Goal: Transaction & Acquisition: Purchase product/service

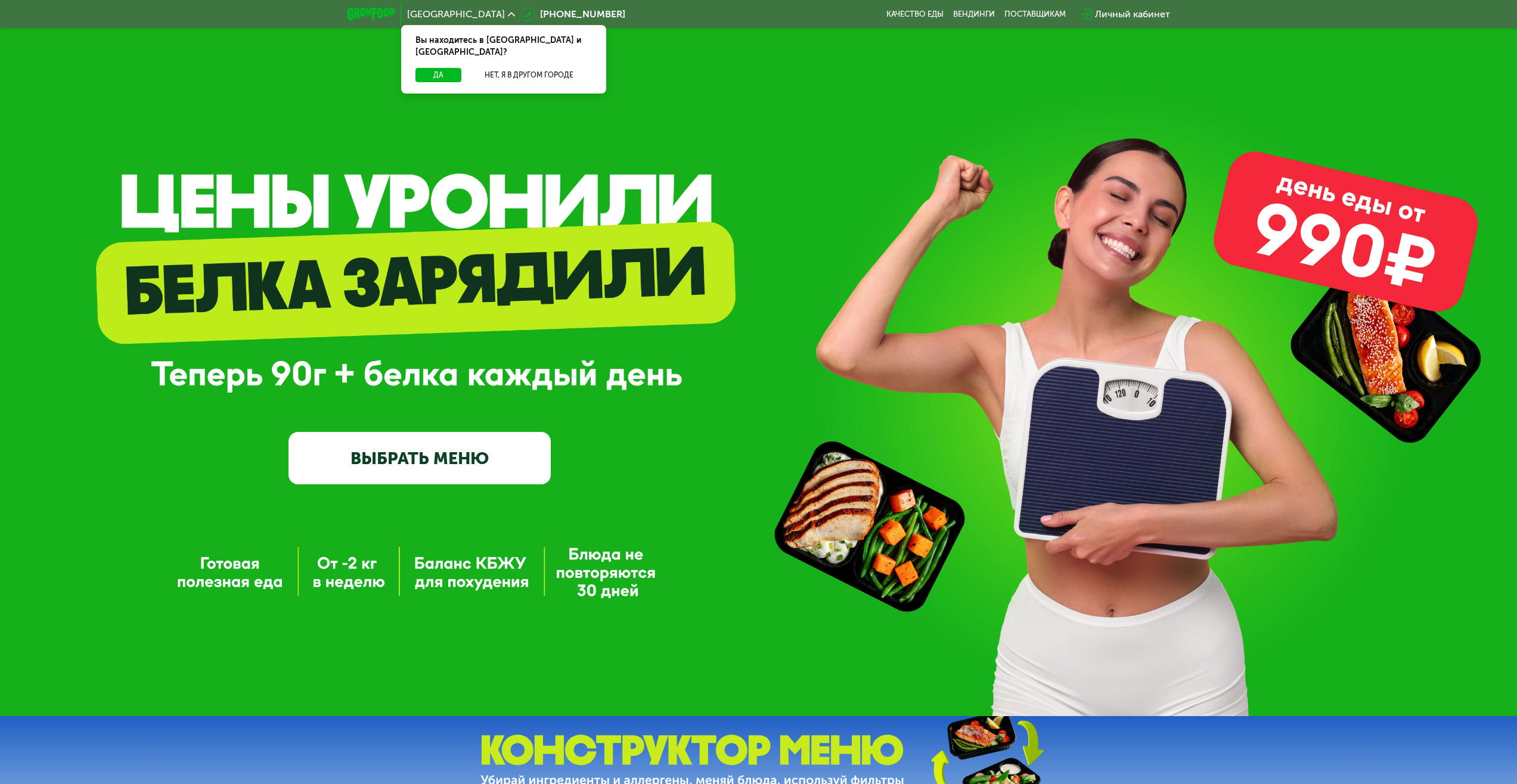
click at [367, 466] on link "ВЫБРАТЬ МЕНЮ" at bounding box center [420, 458] width 262 height 52
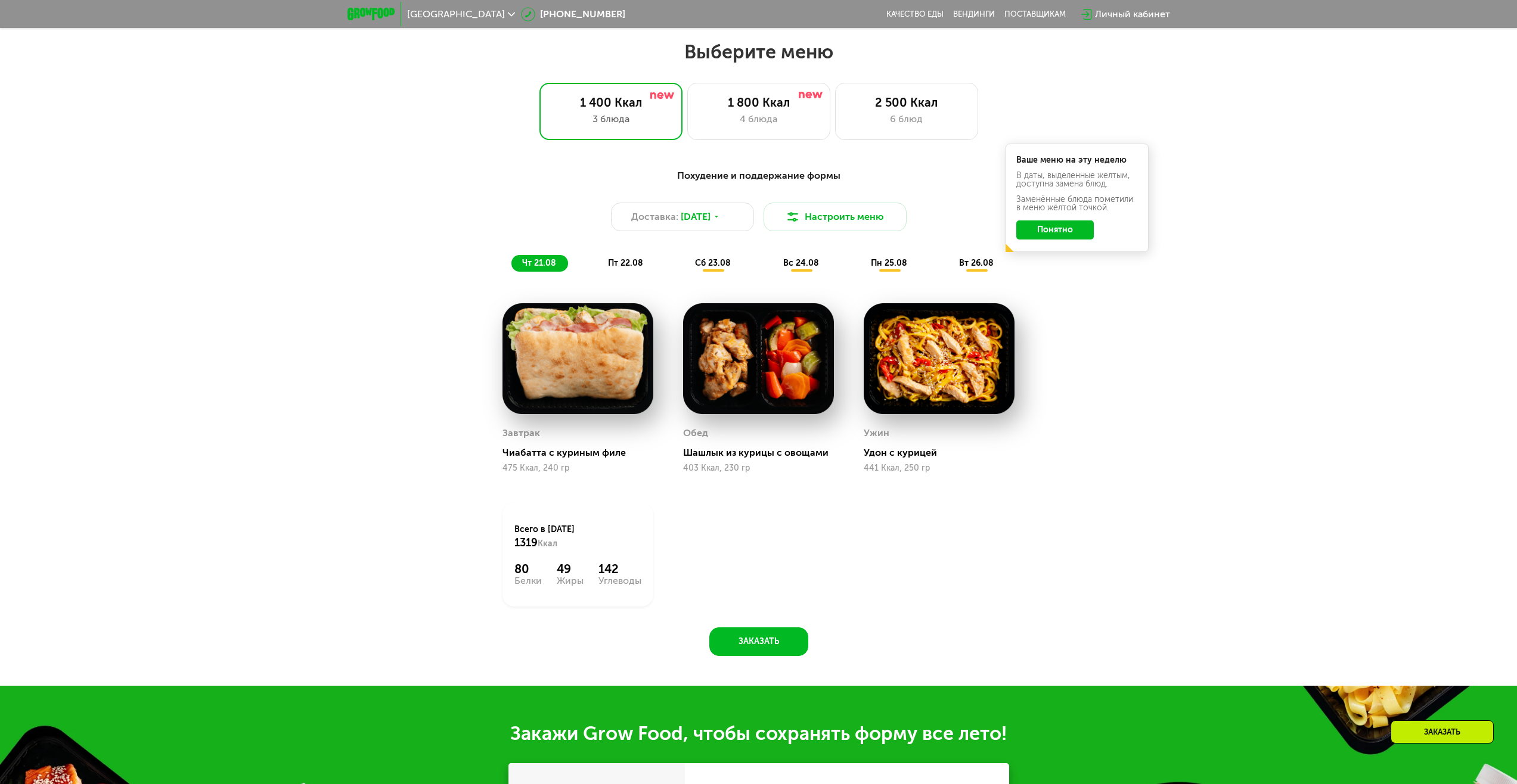
scroll to position [824, 0]
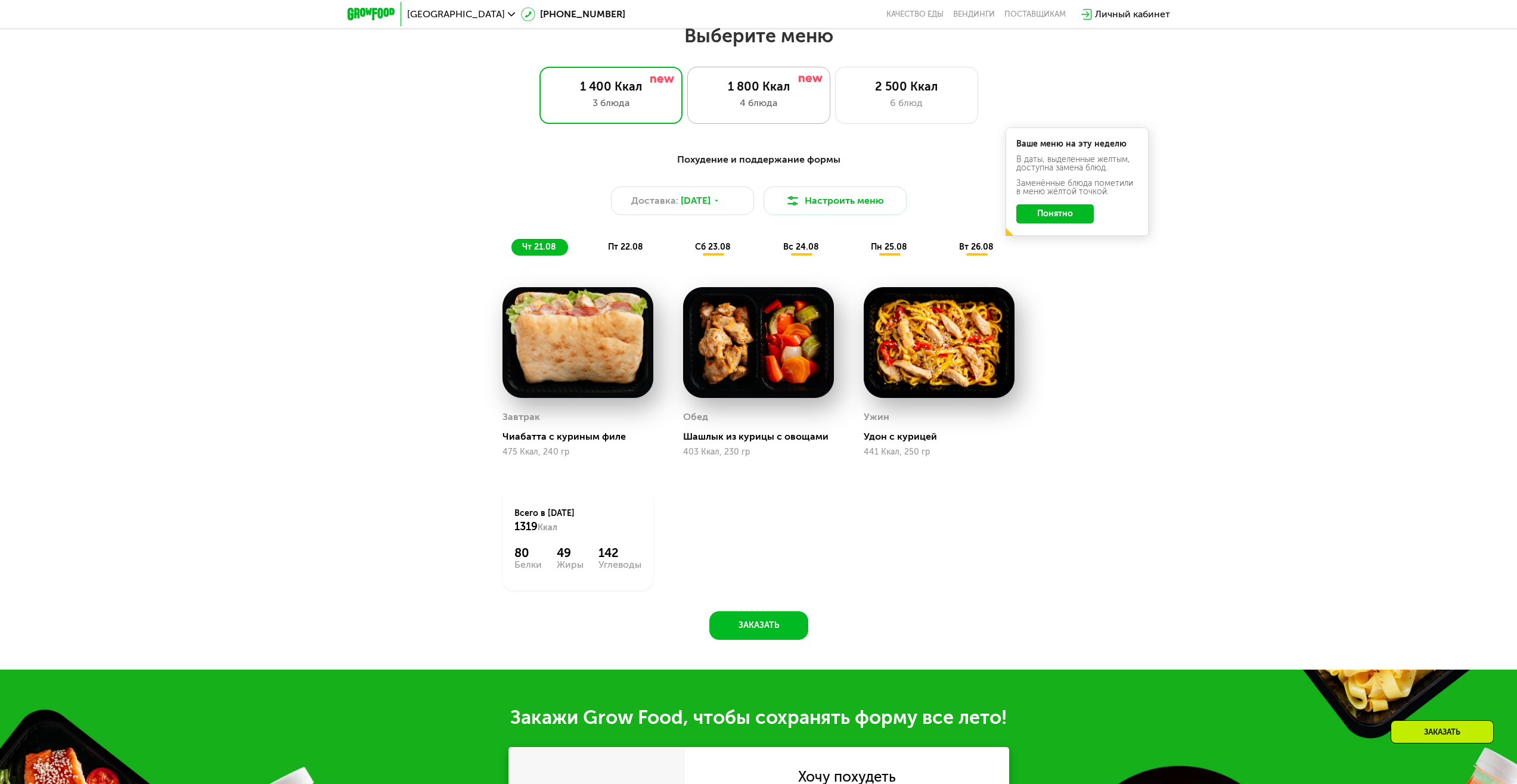
click at [734, 110] on div "4 блюда" at bounding box center [758, 103] width 118 height 14
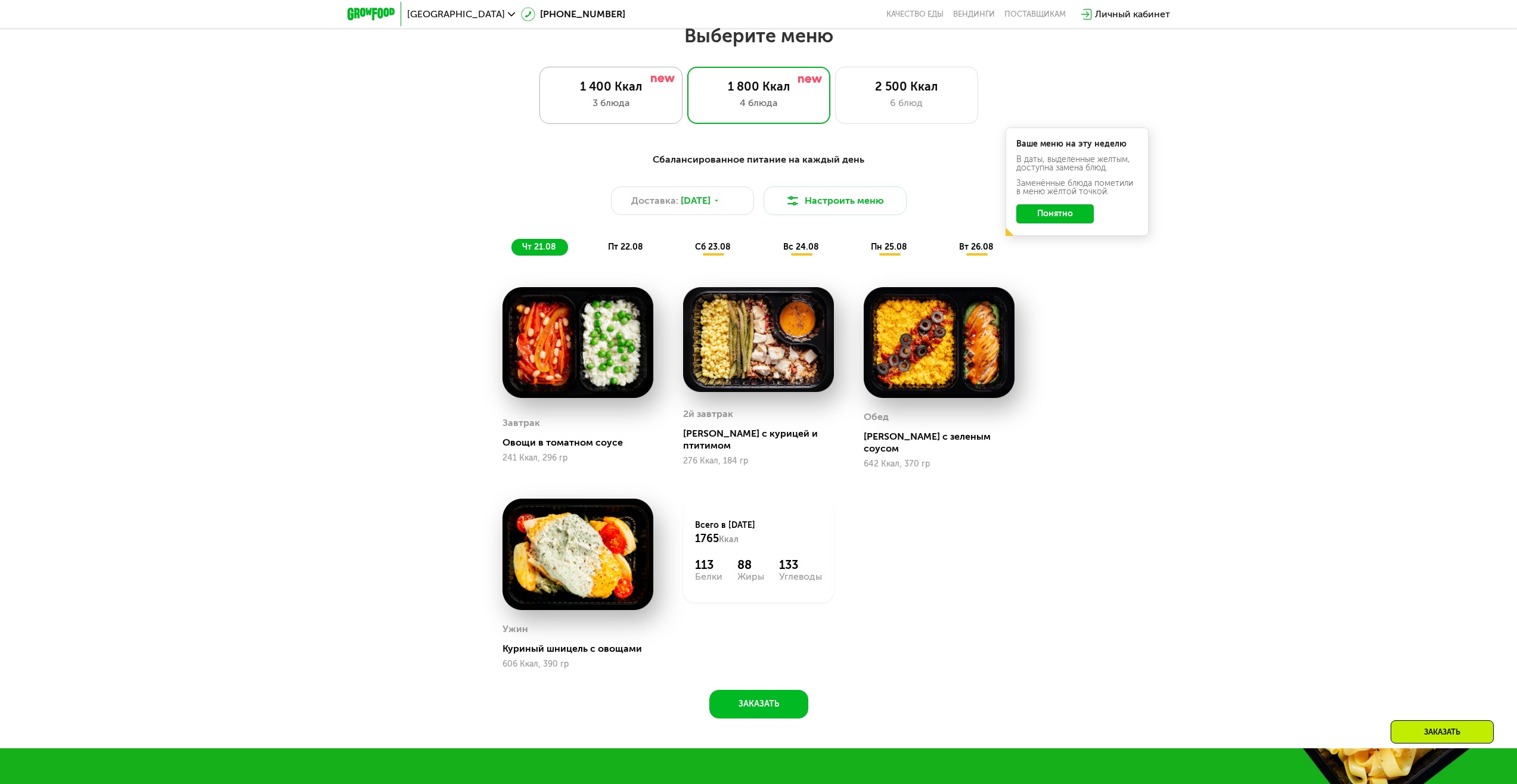
click at [630, 101] on div "3 блюда" at bounding box center [611, 103] width 118 height 14
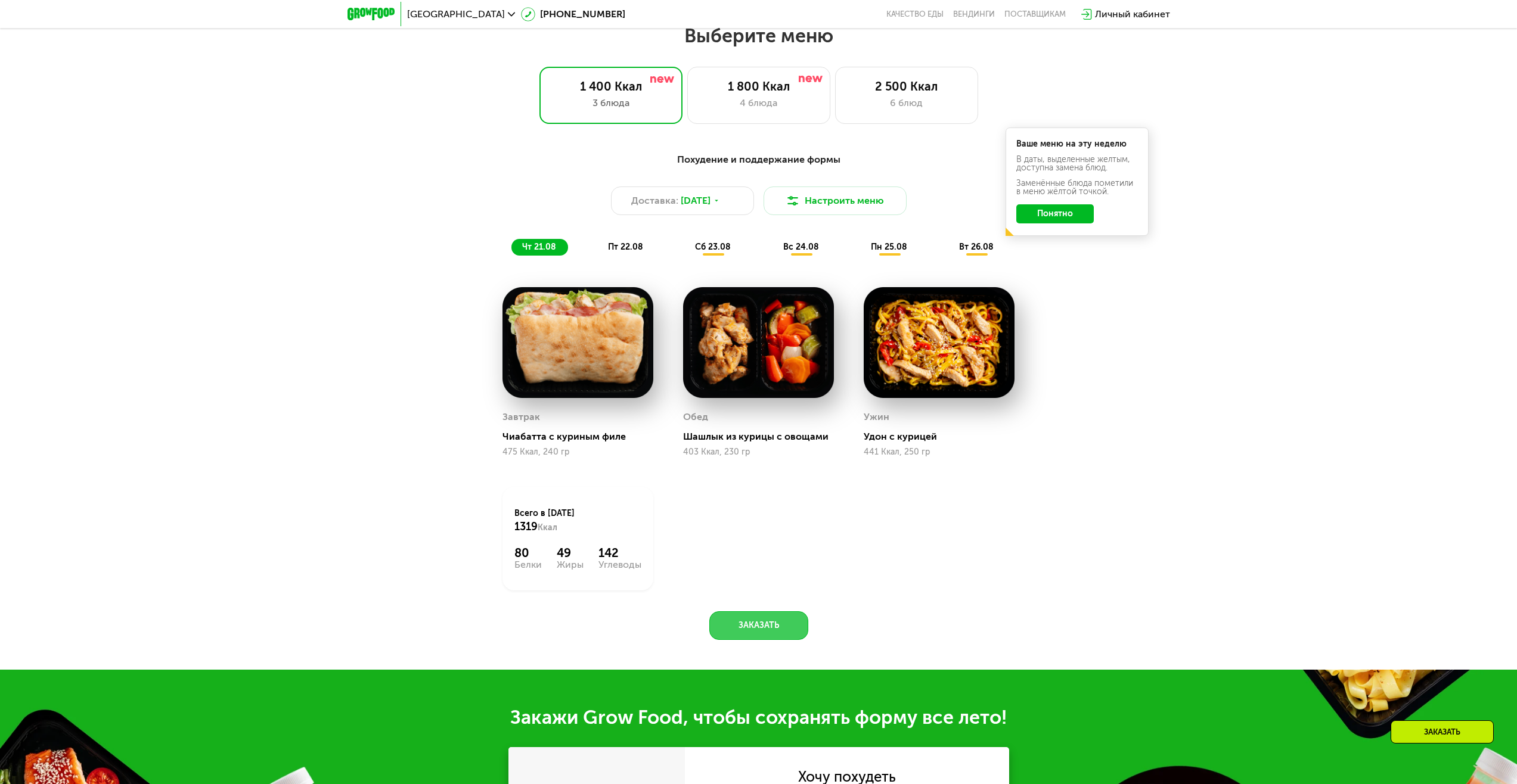
click at [755, 635] on button "Заказать" at bounding box center [758, 625] width 99 height 29
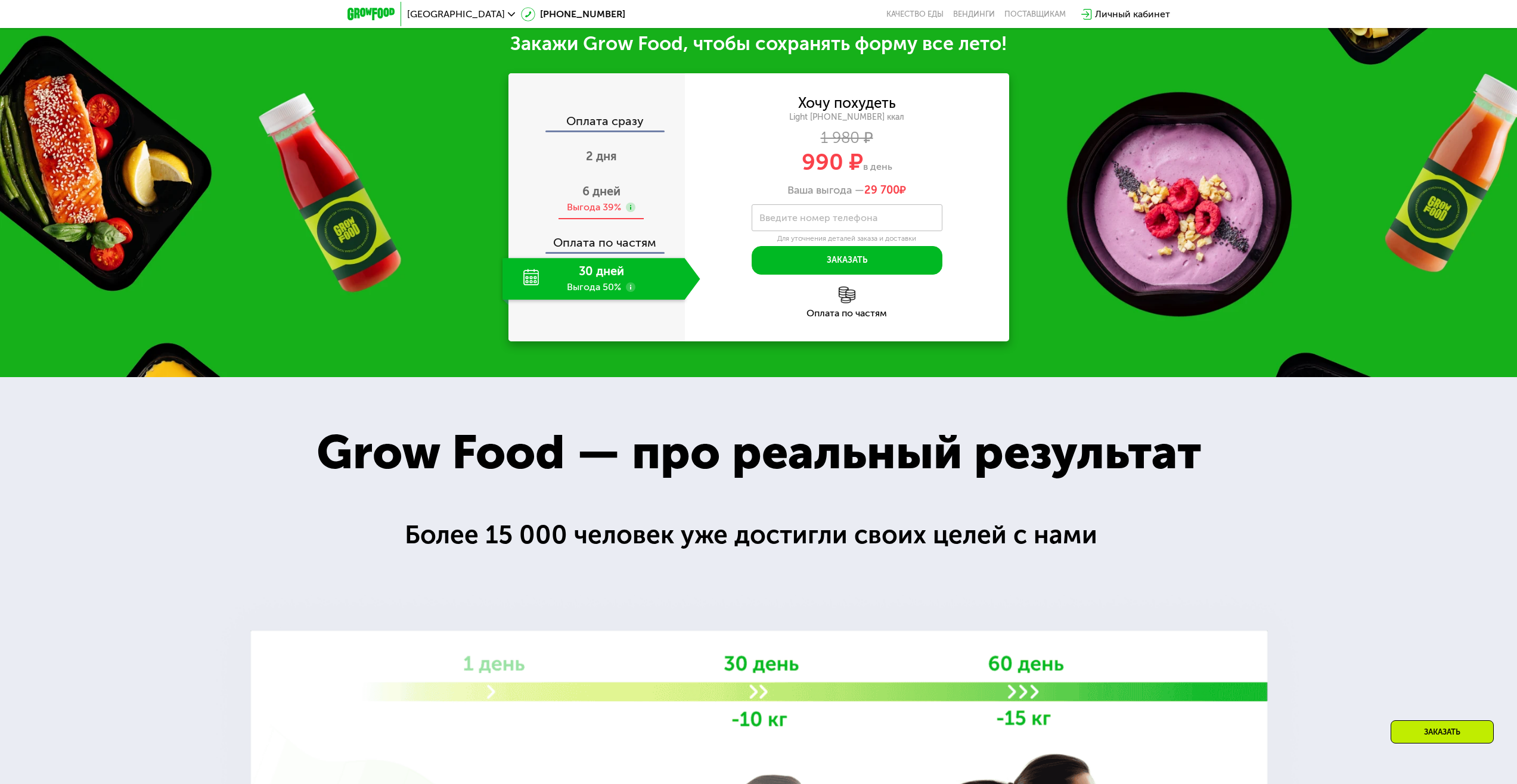
click at [588, 190] on span "6 дней" at bounding box center [601, 191] width 38 height 14
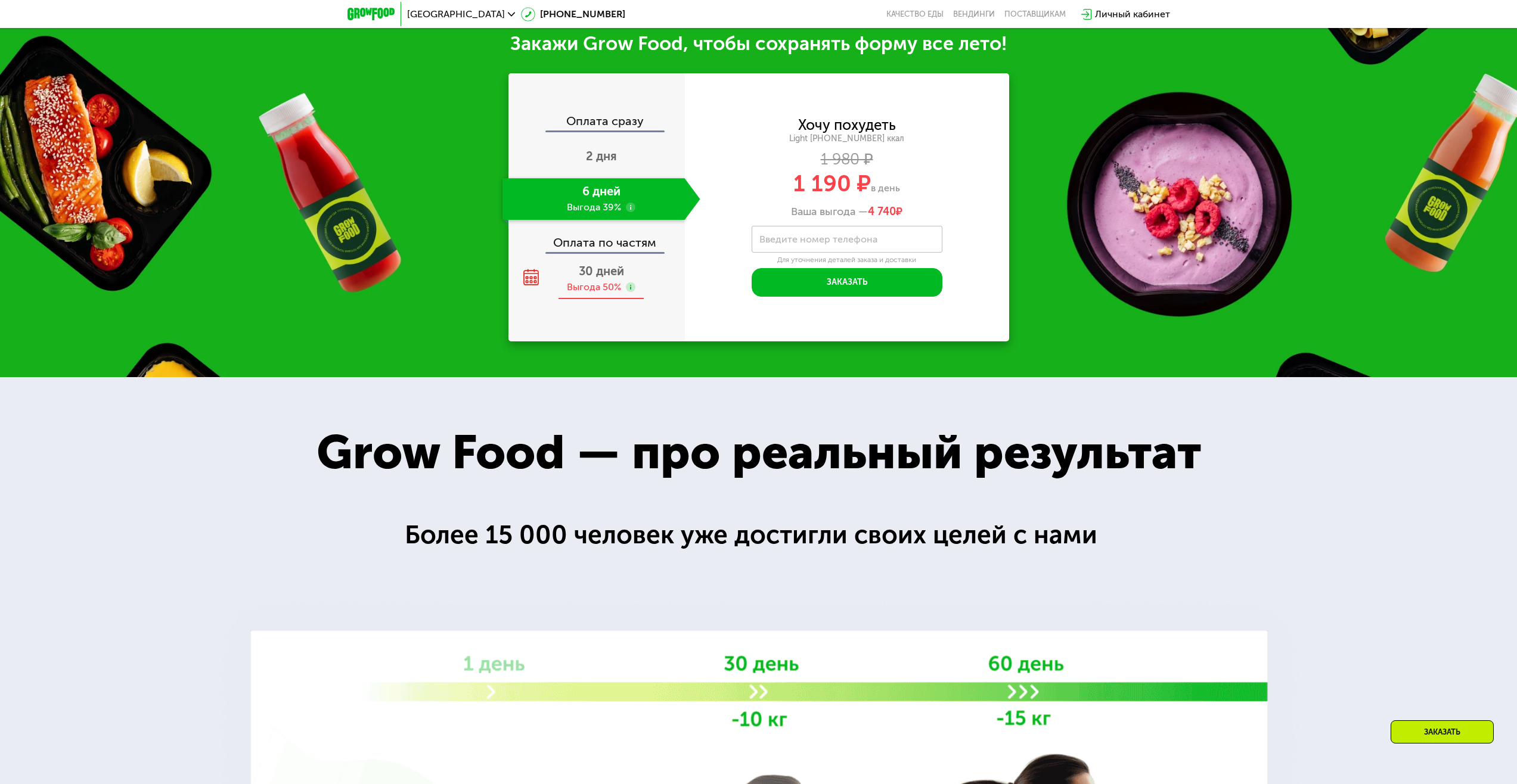
click at [588, 294] on div "Выгода 50%" at bounding box center [594, 287] width 54 height 13
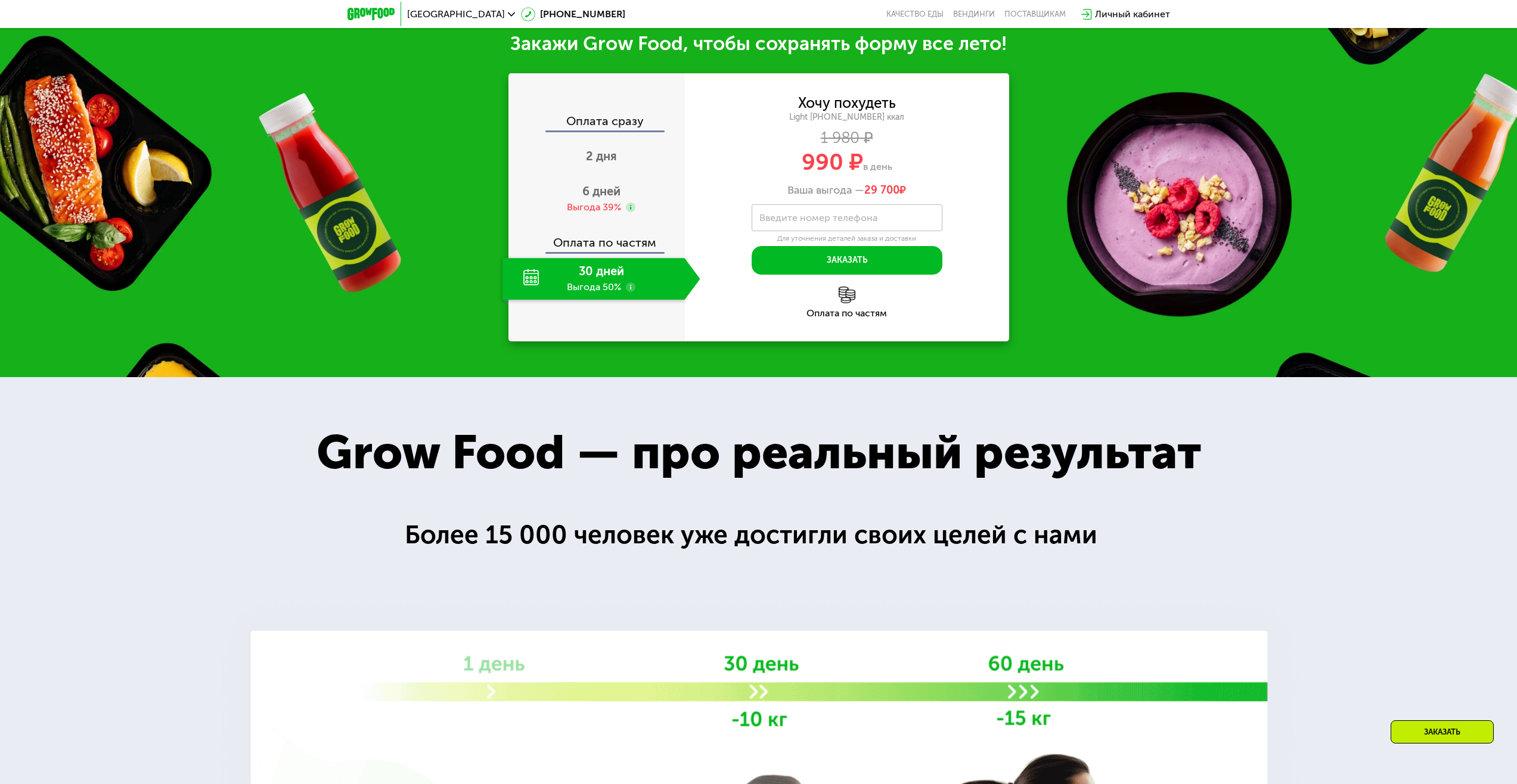
click at [596, 244] on div "Оплата по частям" at bounding box center [597, 238] width 175 height 27
click at [844, 309] on div "Оплата по частям" at bounding box center [846, 302] width 324 height 32
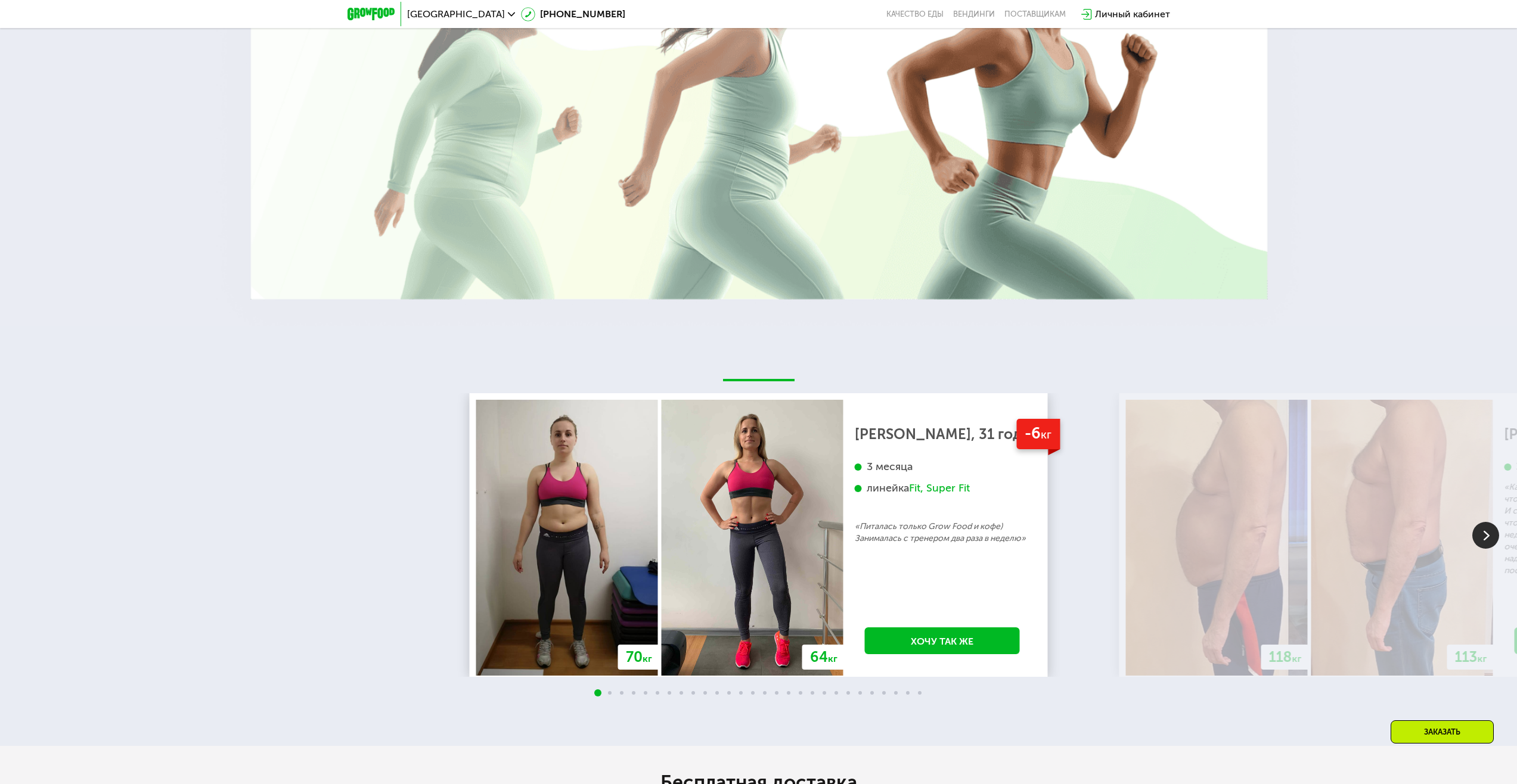
scroll to position [2451, 0]
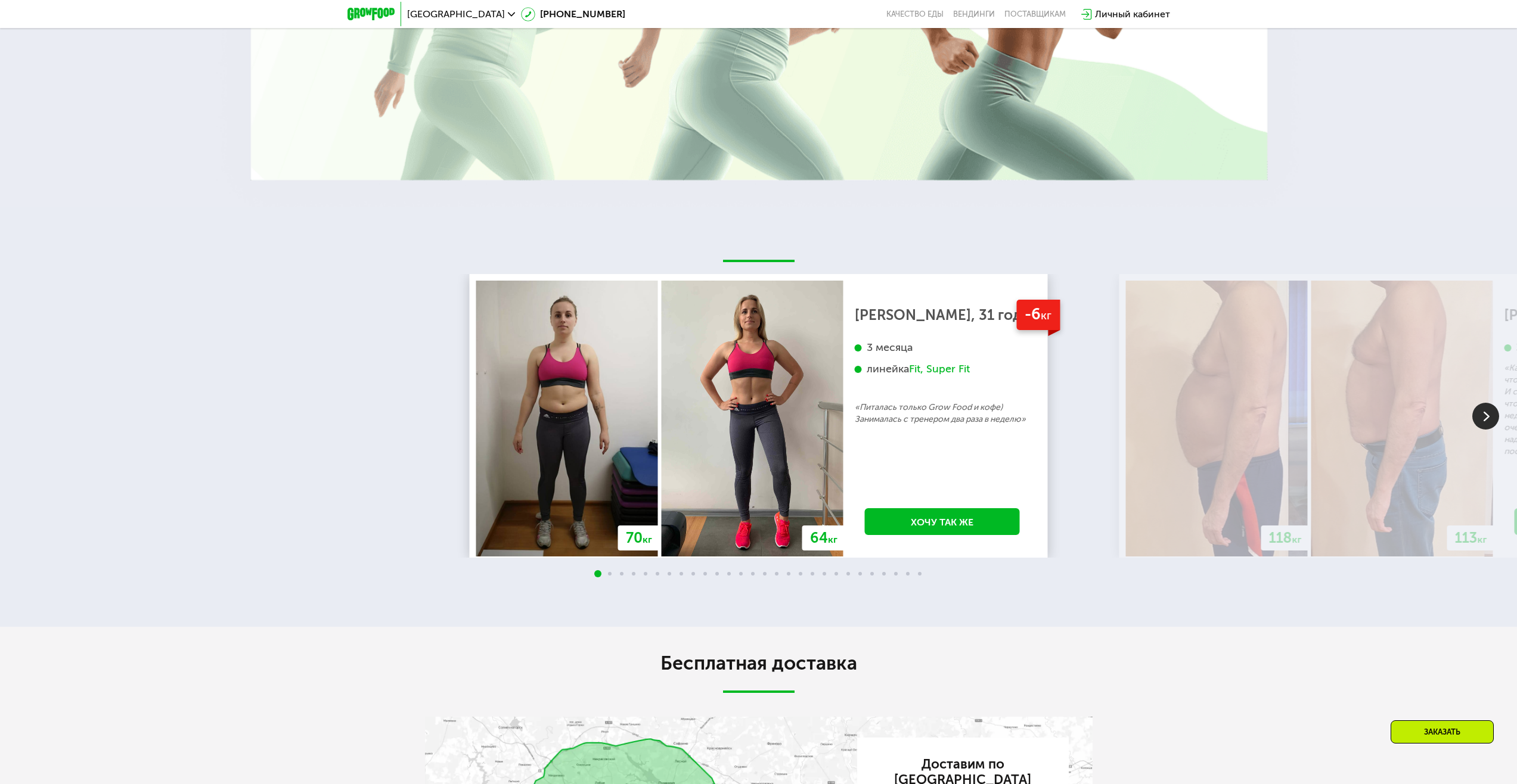
click at [1478, 424] on img at bounding box center [1485, 416] width 27 height 27
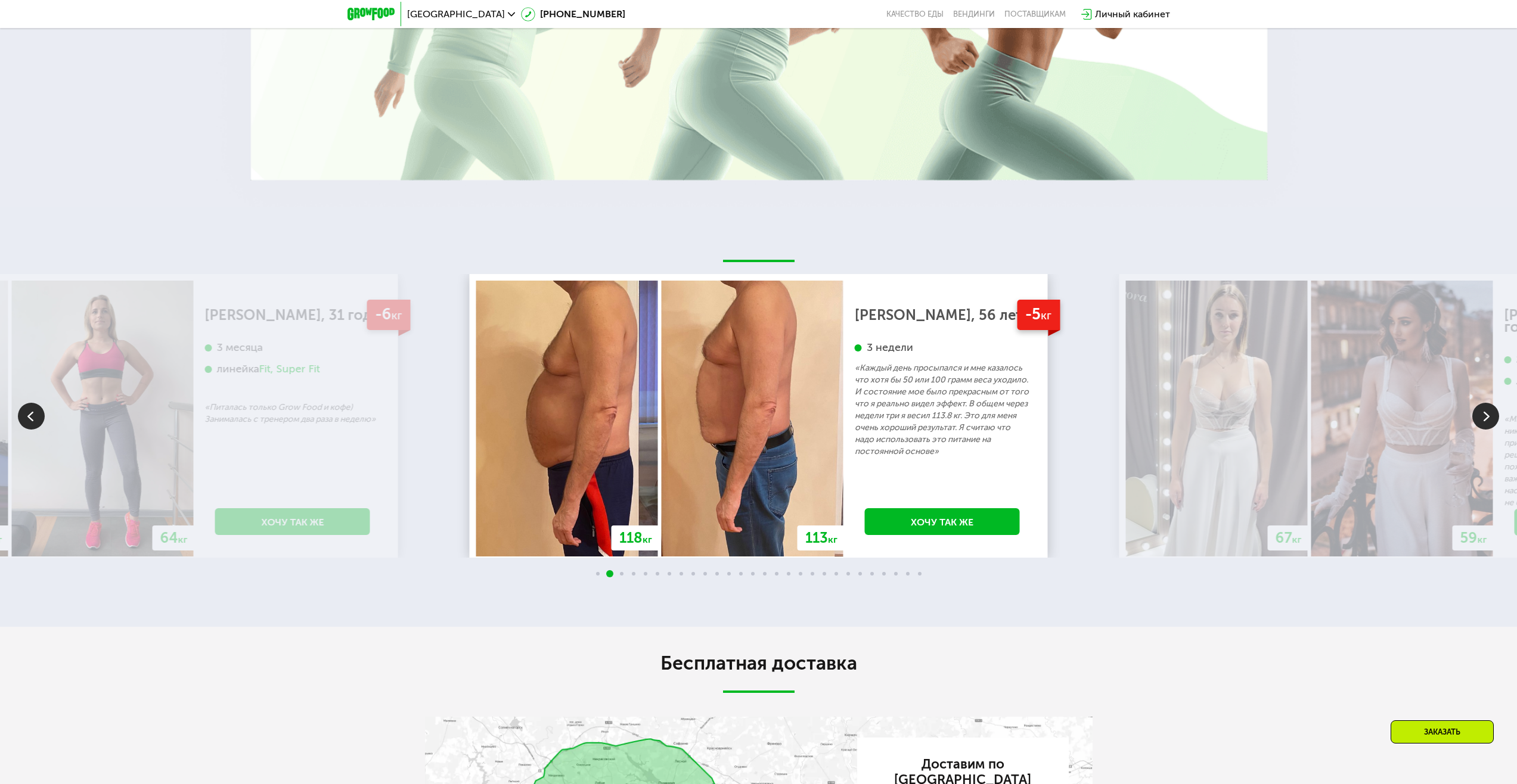
click at [1478, 424] on img at bounding box center [1485, 416] width 27 height 27
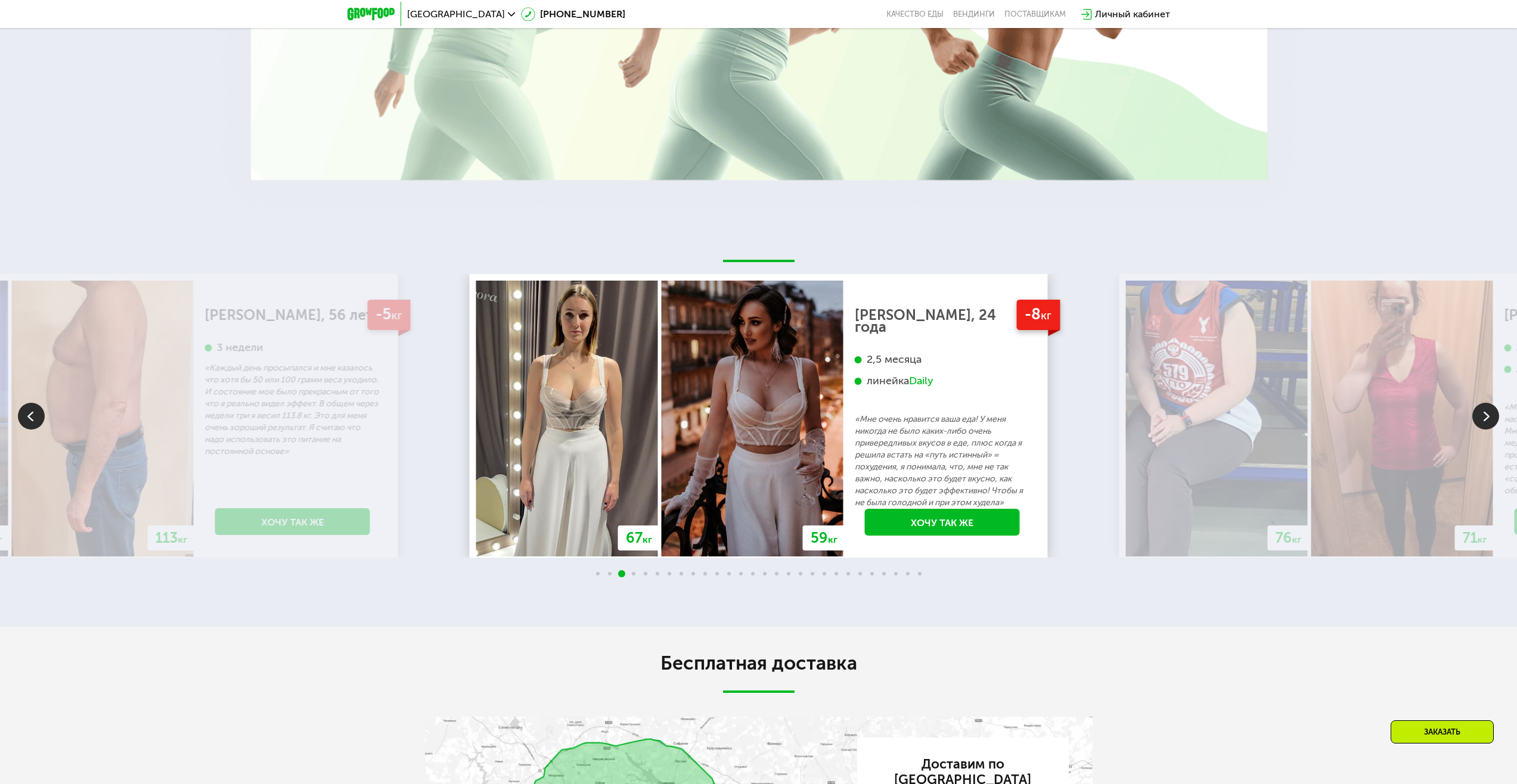
click at [1478, 424] on img at bounding box center [1485, 416] width 27 height 27
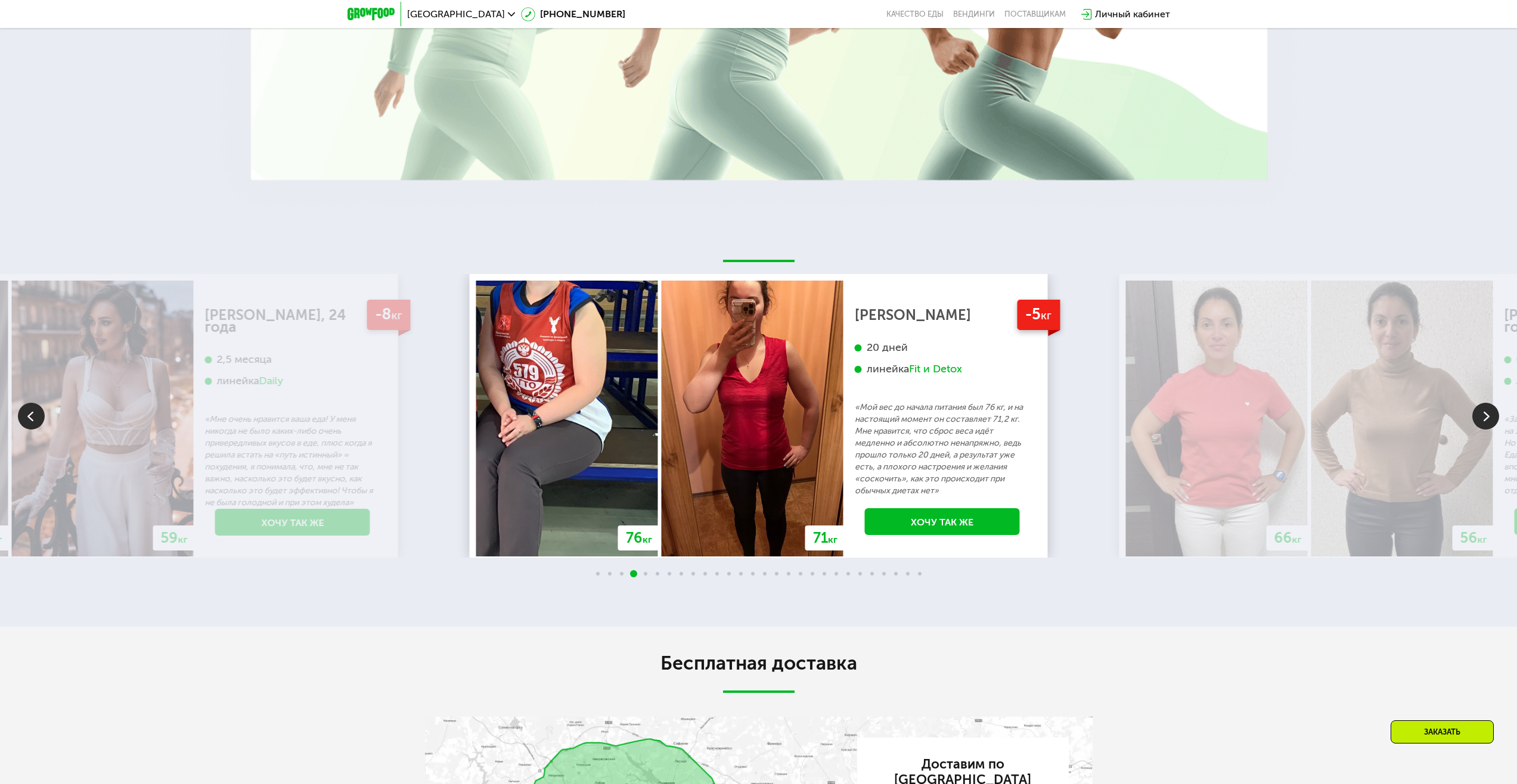
click at [1478, 424] on img at bounding box center [1485, 416] width 27 height 27
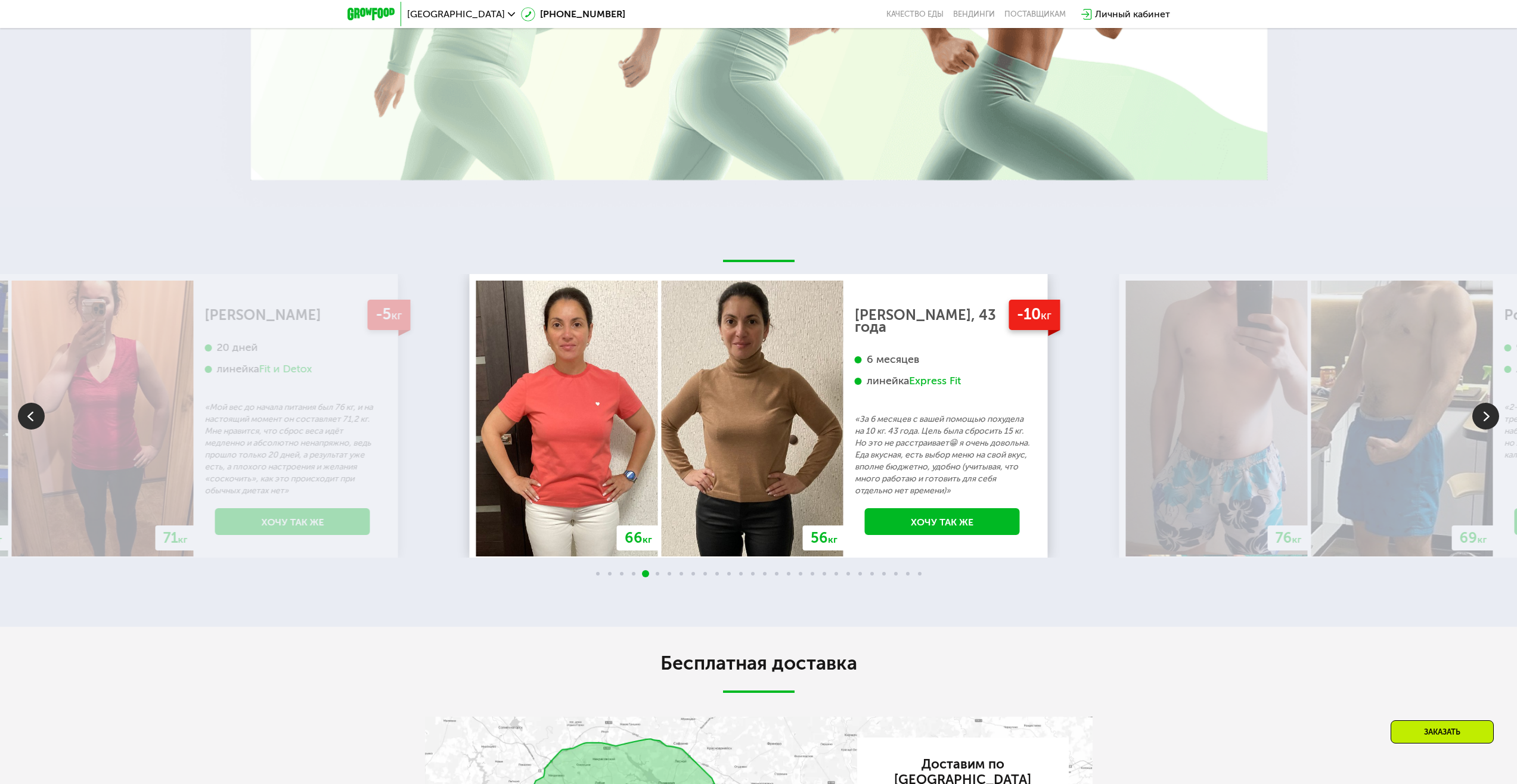
click at [1478, 424] on img at bounding box center [1485, 416] width 27 height 27
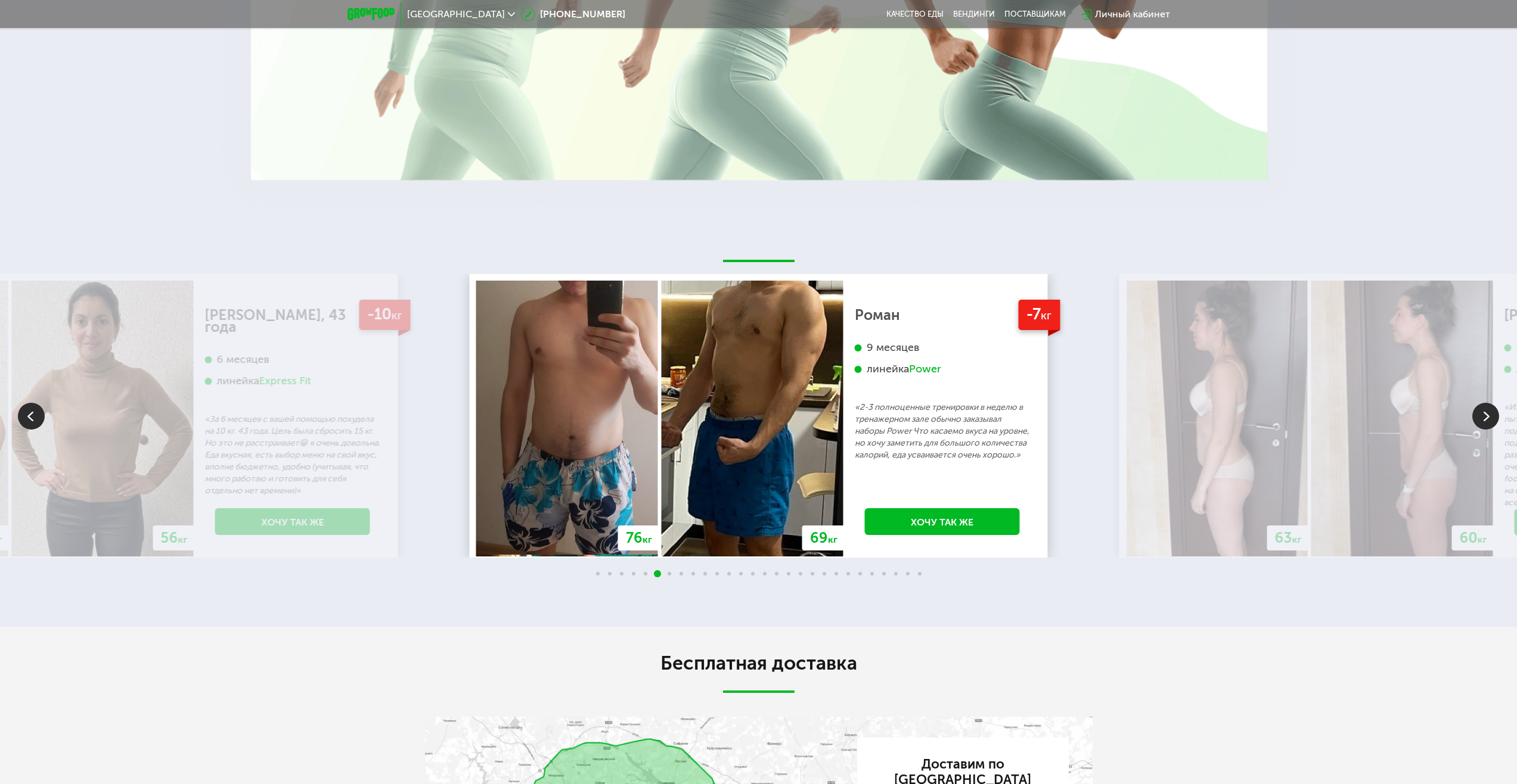
scroll to position [0, 0]
